Goal: Navigation & Orientation: Find specific page/section

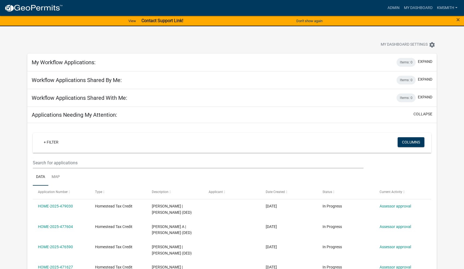
select select "2: 50"
click at [389, 8] on link "Admin" at bounding box center [393, 8] width 16 height 10
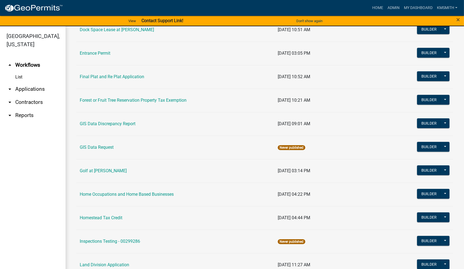
scroll to position [273, 0]
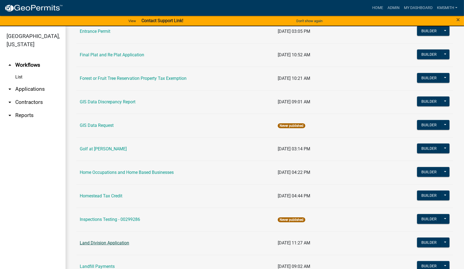
click at [104, 241] on link "Land Division Application" at bounding box center [104, 242] width 49 height 5
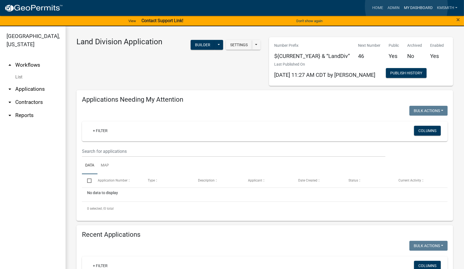
click at [406, 6] on link "My Dashboard" at bounding box center [418, 8] width 33 height 10
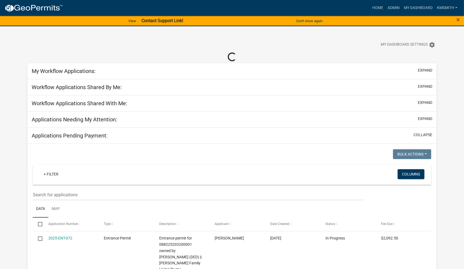
select select "2: 50"
